Goal: Information Seeking & Learning: Learn about a topic

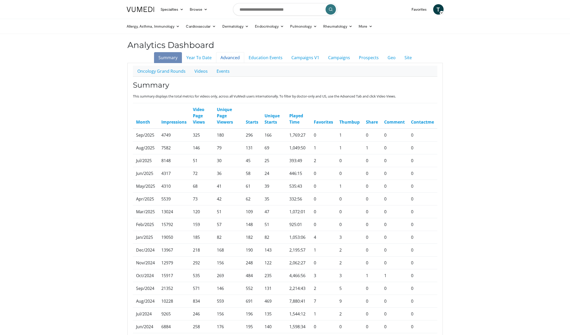
click at [232, 57] on link "Advanced" at bounding box center [230, 57] width 28 height 11
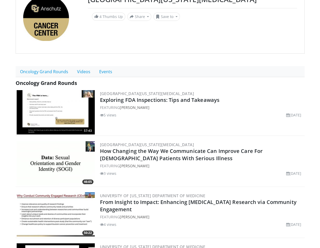
scroll to position [66, 0]
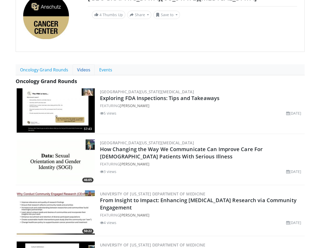
click at [82, 69] on link "Videos" at bounding box center [84, 69] width 22 height 11
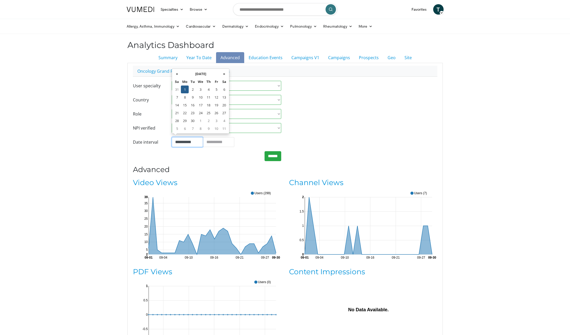
click at [191, 142] on input "**********" at bounding box center [187, 142] width 31 height 10
type input "**********"
click at [278, 153] on input "******" at bounding box center [273, 156] width 17 height 10
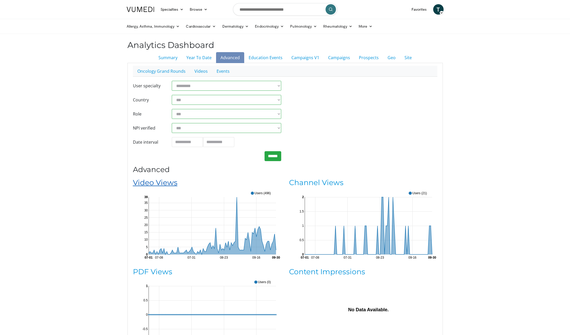
click at [150, 181] on link "Video Views" at bounding box center [155, 182] width 45 height 9
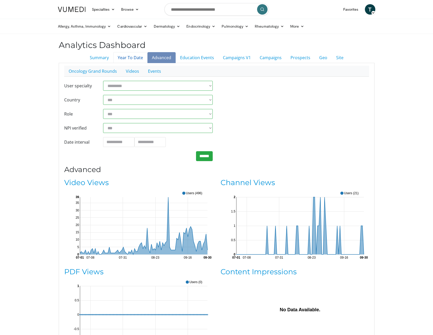
click at [136, 58] on link "Year To Date" at bounding box center [130, 57] width 34 height 11
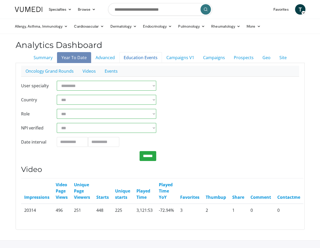
click at [142, 57] on link "Education Events" at bounding box center [140, 57] width 43 height 11
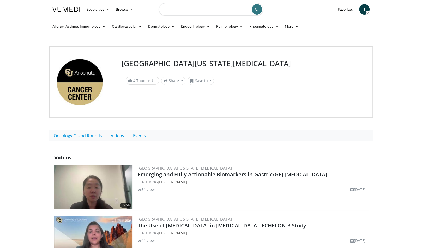
click at [202, 14] on input "Search topics, interventions" at bounding box center [211, 9] width 104 height 13
type input "**********"
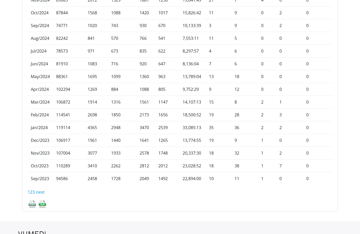
scroll to position [340, 0]
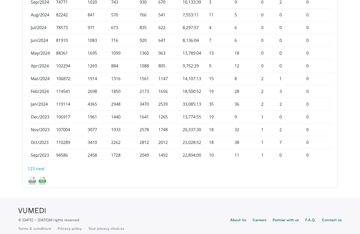
click at [44, 177] on img at bounding box center [42, 180] width 9 height 9
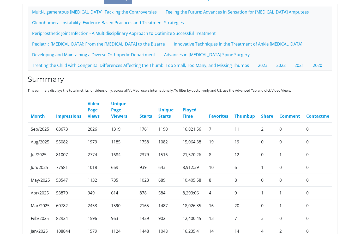
scroll to position [0, 0]
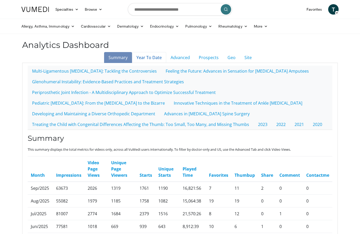
click at [145, 59] on link "Year To Date" at bounding box center [149, 57] width 34 height 11
click at [154, 58] on link "Year To Date" at bounding box center [149, 57] width 34 height 11
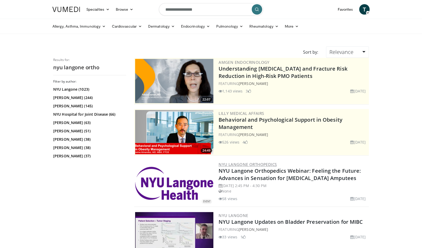
click at [243, 165] on link "NYU Langone Orthopedics" at bounding box center [248, 164] width 58 height 5
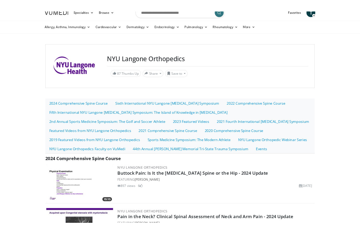
scroll to position [8, 0]
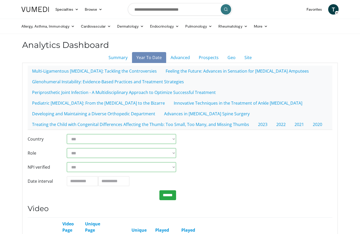
scroll to position [10, 0]
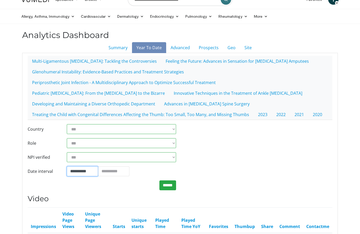
click at [80, 169] on input "**********" at bounding box center [82, 172] width 31 height 10
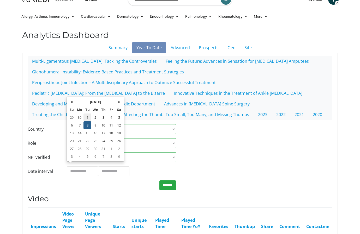
click at [85, 119] on td "1" at bounding box center [87, 118] width 8 height 8
type input "**********"
click at [115, 167] on input "**********" at bounding box center [113, 172] width 31 height 10
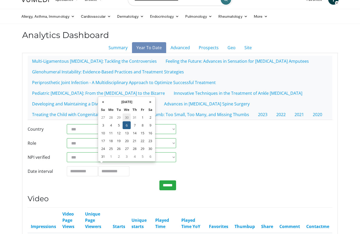
click at [126, 118] on td "30" at bounding box center [127, 118] width 8 height 8
click at [148, 103] on th "»" at bounding box center [150, 102] width 8 height 8
click at [118, 147] on td "30" at bounding box center [119, 149] width 8 height 8
type input "**********"
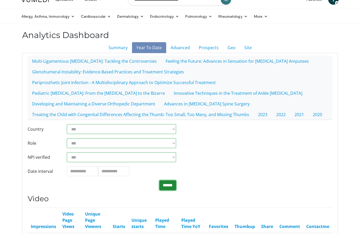
click at [165, 184] on input "******" at bounding box center [167, 186] width 17 height 10
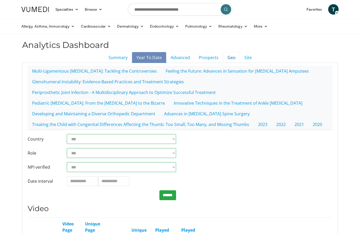
click at [229, 55] on link "Geo" at bounding box center [231, 57] width 17 height 11
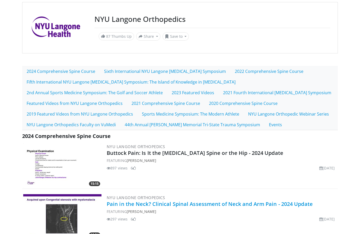
scroll to position [44, 0]
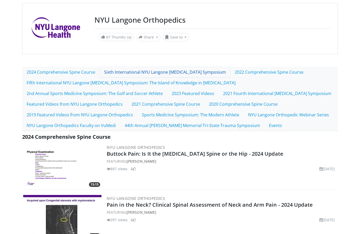
click at [121, 71] on link "Sixth International NYU Langone [MEDICAL_DATA] Symposium" at bounding box center [165, 72] width 131 height 11
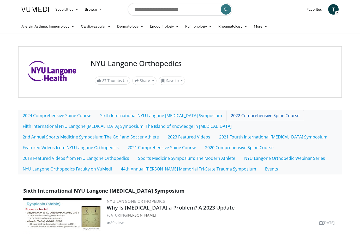
click at [248, 119] on link "2022 Comprehensive Spine Course" at bounding box center [264, 115] width 77 height 11
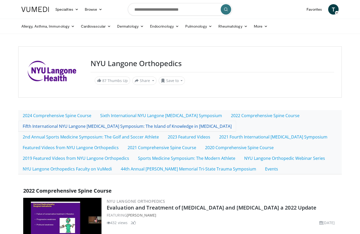
click at [64, 125] on link "Fifth International NYU Langone [MEDICAL_DATA] Symposium: The Island of Knowled…" at bounding box center [127, 126] width 218 height 11
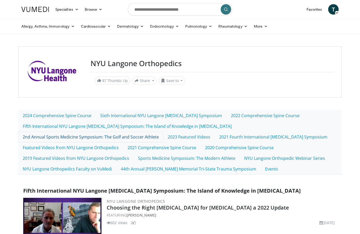
click at [86, 137] on link "2nd Annual Sports Medicine Symposium: The Golf and Soccer Athlete" at bounding box center [90, 137] width 145 height 11
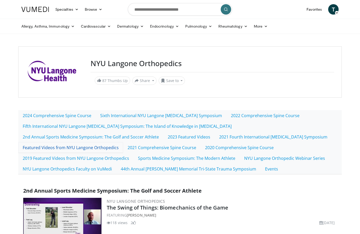
click at [89, 148] on link "Featured Videos from NYU Langone Orthopedics" at bounding box center [70, 147] width 105 height 11
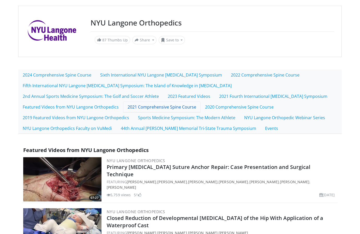
scroll to position [41, 0]
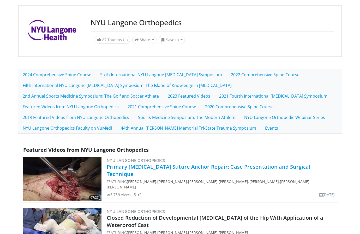
click at [119, 165] on link "Primary [MEDICAL_DATA] Suture Anchor Repair: Case Presentation and Surgical Tec…" at bounding box center [209, 170] width 204 height 14
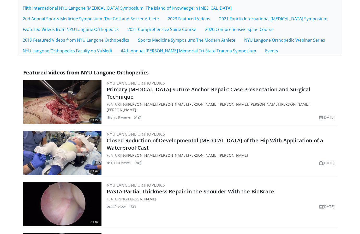
scroll to position [0, 0]
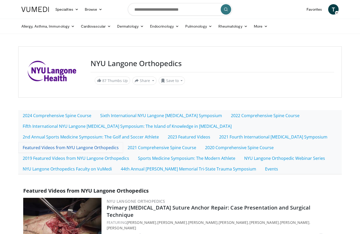
click at [100, 149] on link "Featured Videos from NYU Langone Orthopedics" at bounding box center [70, 147] width 105 height 11
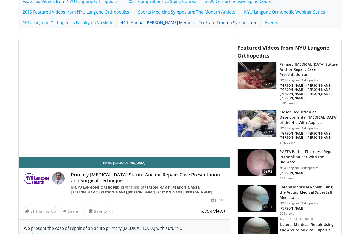
scroll to position [145, 0]
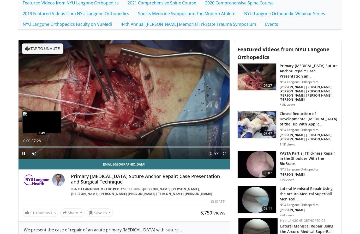
click at [41, 144] on div "Loaded : 6.72% 0:00 0:49" at bounding box center [124, 146] width 211 height 5
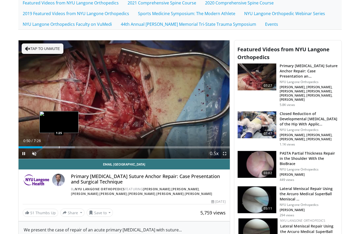
click at [58, 147] on div "Loaded : 26.63% 0:50 1:25" at bounding box center [124, 148] width 211 height 2
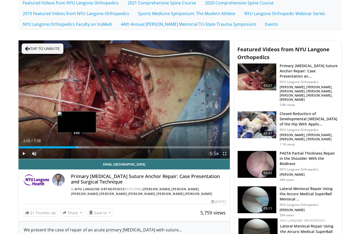
click at [77, 147] on div "Progress Bar" at bounding box center [77, 148] width 1 height 2
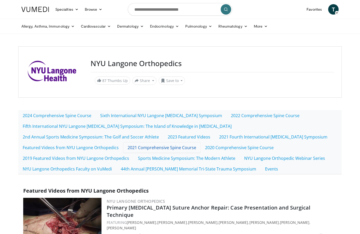
click at [143, 147] on link "2021 Comprehensive Spine Course" at bounding box center [161, 147] width 77 height 11
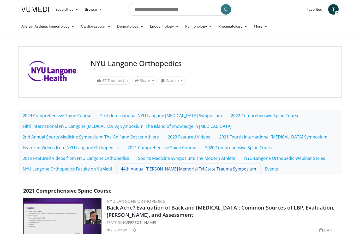
click at [234, 169] on link "44th Annual [PERSON_NAME] Memorial Tri-State Trauma Symposium" at bounding box center [188, 169] width 144 height 11
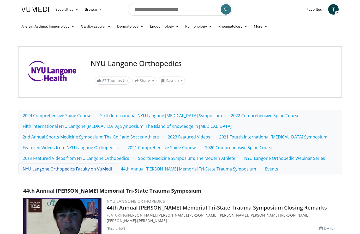
click at [89, 166] on link "NYU Langone Orthopedics Faculty on VuMedi" at bounding box center [67, 169] width 98 height 11
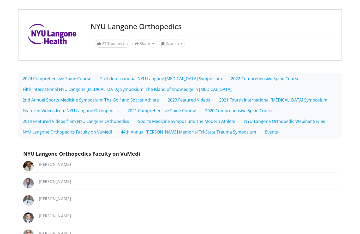
scroll to position [25, 0]
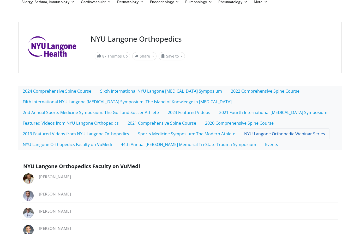
click at [268, 134] on link "NYU Langone Orthopedic Webinar Series" at bounding box center [285, 134] width 90 height 11
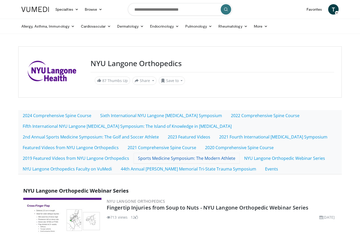
click at [216, 158] on link "Sports Medicine Symposium: The Modern Athlete" at bounding box center [187, 158] width 106 height 11
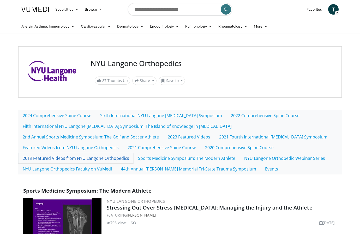
click at [119, 155] on link "2019 Featured Videos from NYU Langone Orthopedics" at bounding box center [75, 158] width 115 height 11
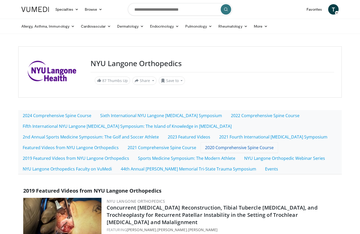
click at [255, 145] on link "2020 Comprehensive Spine Course" at bounding box center [239, 147] width 77 height 11
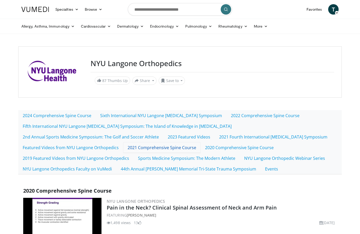
click at [152, 148] on link "2021 Comprehensive Spine Course" at bounding box center [161, 147] width 77 height 11
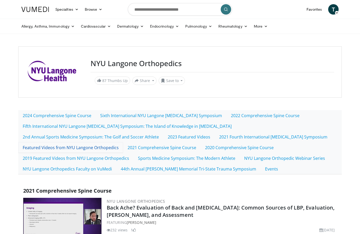
click at [98, 147] on link "Featured Videos from NYU Langone Orthopedics" at bounding box center [70, 147] width 105 height 11
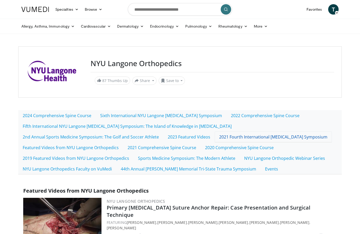
click at [269, 135] on link "2021 Fourth International [MEDICAL_DATA] Symposium" at bounding box center [273, 137] width 117 height 11
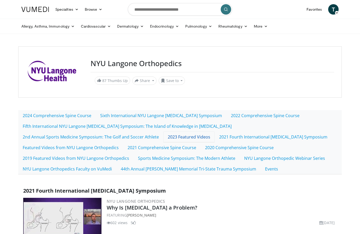
click at [189, 132] on link "2023 Featured Videos" at bounding box center [188, 137] width 51 height 11
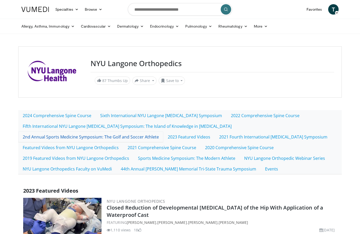
click at [129, 134] on link "2nd Annual Sports Medicine Symposium: The Golf and Soccer Athlete" at bounding box center [90, 137] width 145 height 11
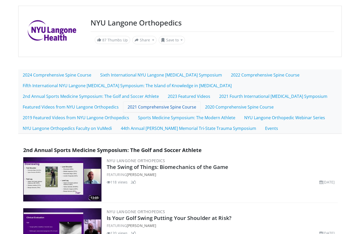
scroll to position [39, 0]
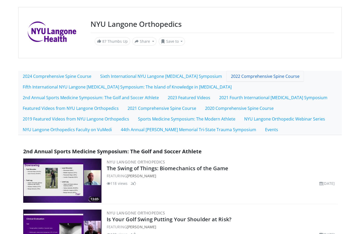
click at [226, 80] on link "2022 Comprehensive Spine Course" at bounding box center [264, 76] width 77 height 11
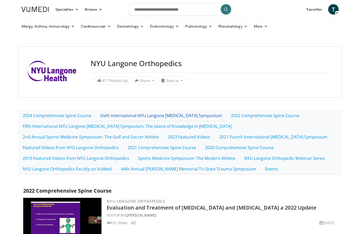
click at [174, 112] on link "Sixth International NYU Langone [MEDICAL_DATA] Symposium" at bounding box center [161, 115] width 131 height 11
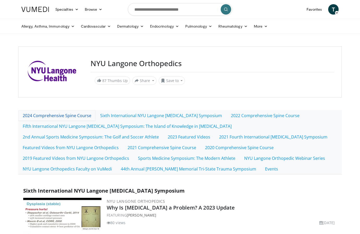
click at [77, 116] on link "2024 Comprehensive Spine Course" at bounding box center [56, 115] width 77 height 11
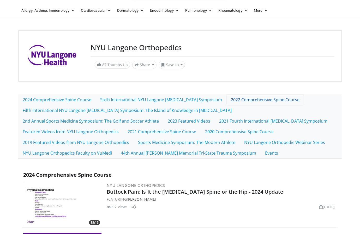
scroll to position [5, 0]
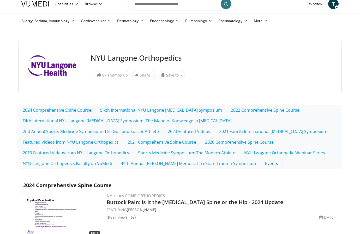
click at [267, 163] on link "Events" at bounding box center [271, 163] width 22 height 11
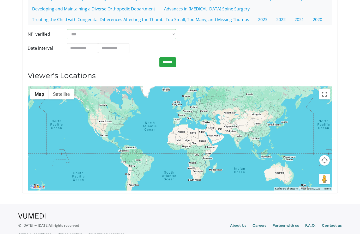
scroll to position [104, 0]
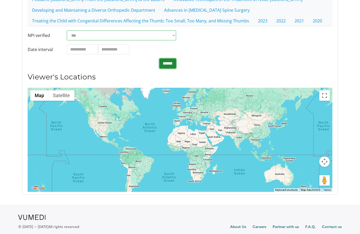
click at [172, 64] on input "******" at bounding box center [167, 64] width 17 height 10
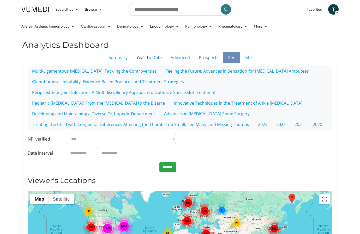
click at [149, 58] on link "Year To Date" at bounding box center [149, 57] width 34 height 11
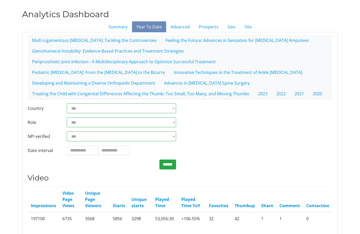
scroll to position [31, 0]
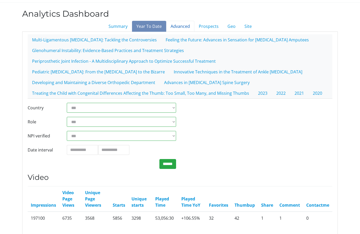
click at [180, 28] on link "Advanced" at bounding box center [180, 26] width 28 height 11
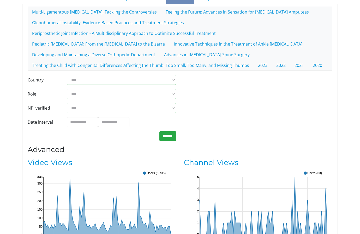
scroll to position [67, 0]
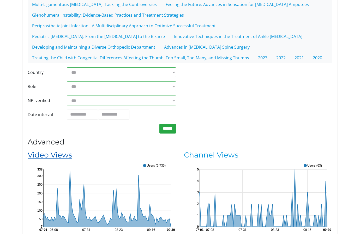
click at [39, 151] on link "Video Views" at bounding box center [50, 155] width 45 height 9
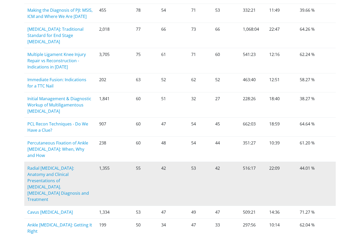
scroll to position [771, 0]
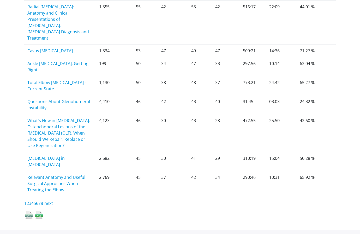
click at [39, 211] on img at bounding box center [38, 215] width 9 height 9
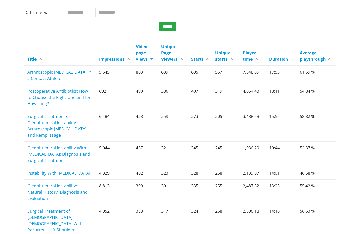
scroll to position [0, 0]
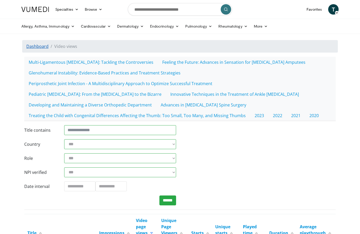
click at [36, 45] on link "Dashboard" at bounding box center [37, 47] width 22 height 6
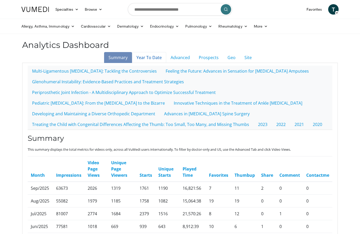
click at [150, 59] on link "Year To Date" at bounding box center [149, 57] width 34 height 11
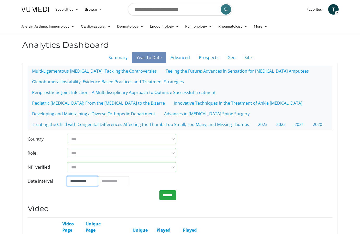
click at [86, 179] on input "**********" at bounding box center [82, 182] width 31 height 10
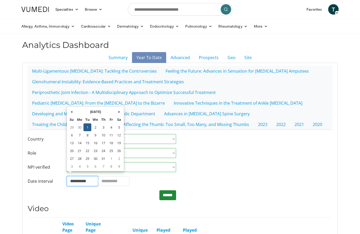
type input "**********"
click at [174, 195] on input "******" at bounding box center [167, 196] width 17 height 10
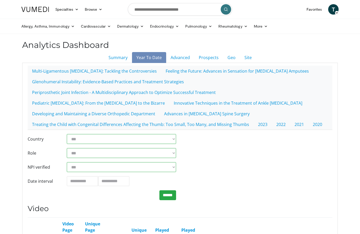
scroll to position [47, 0]
